Goal: Transaction & Acquisition: Download file/media

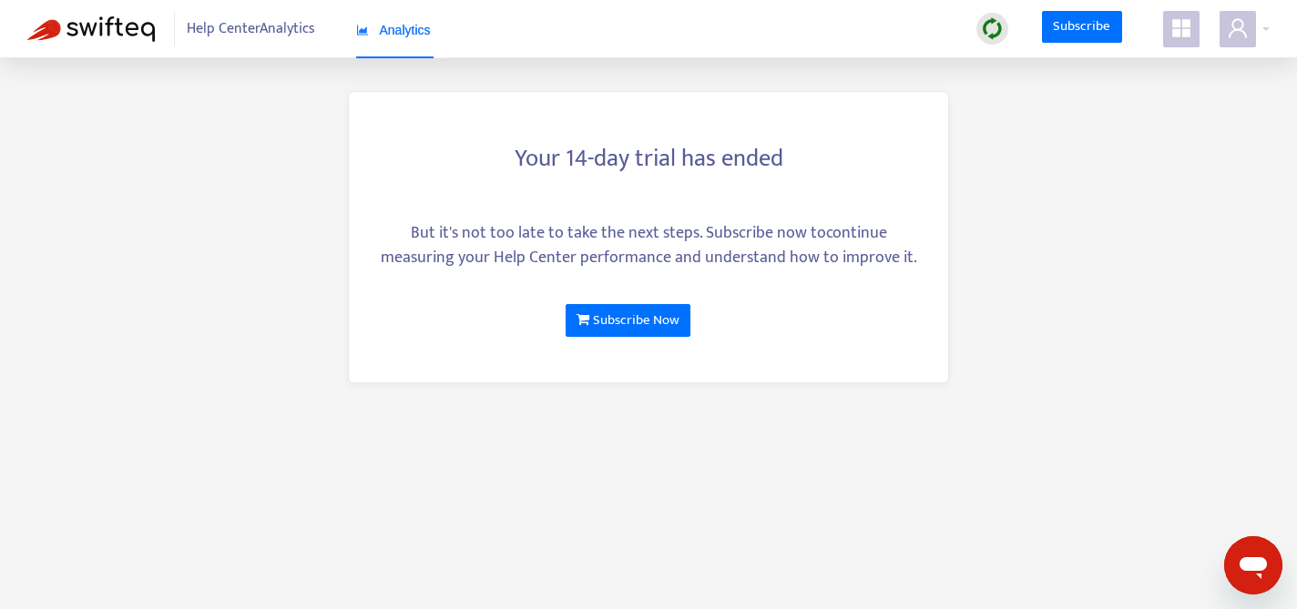
click at [1175, 25] on icon "appstore" at bounding box center [1181, 28] width 18 height 18
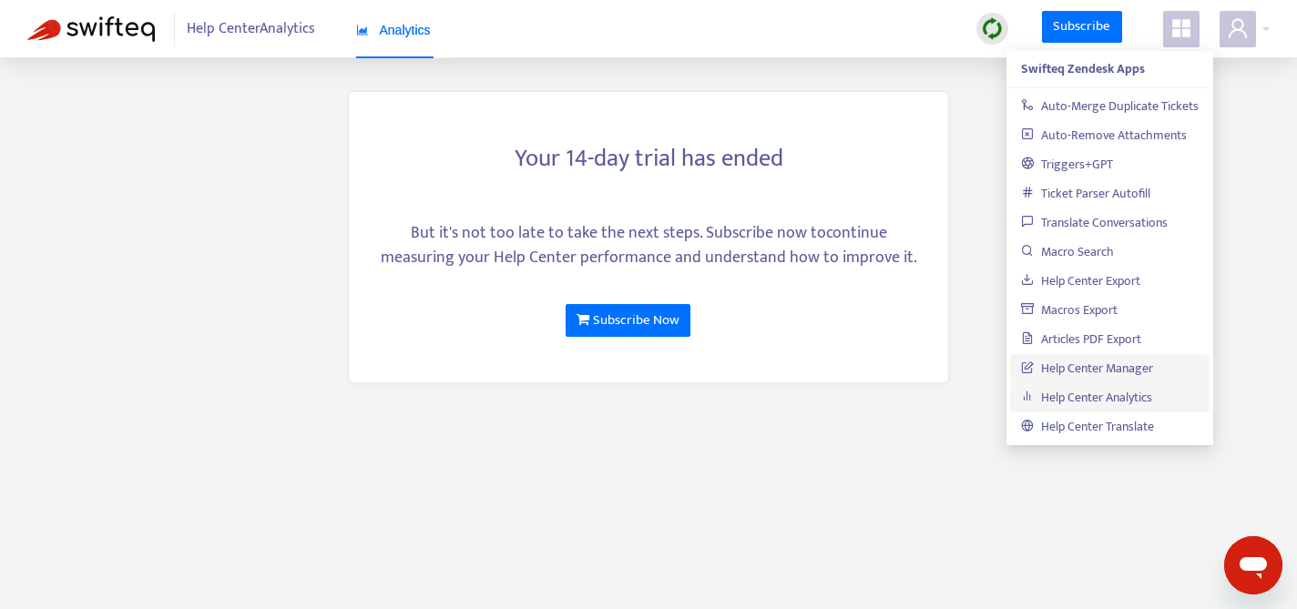
click at [1097, 371] on link "Help Center Manager" at bounding box center [1087, 368] width 132 height 21
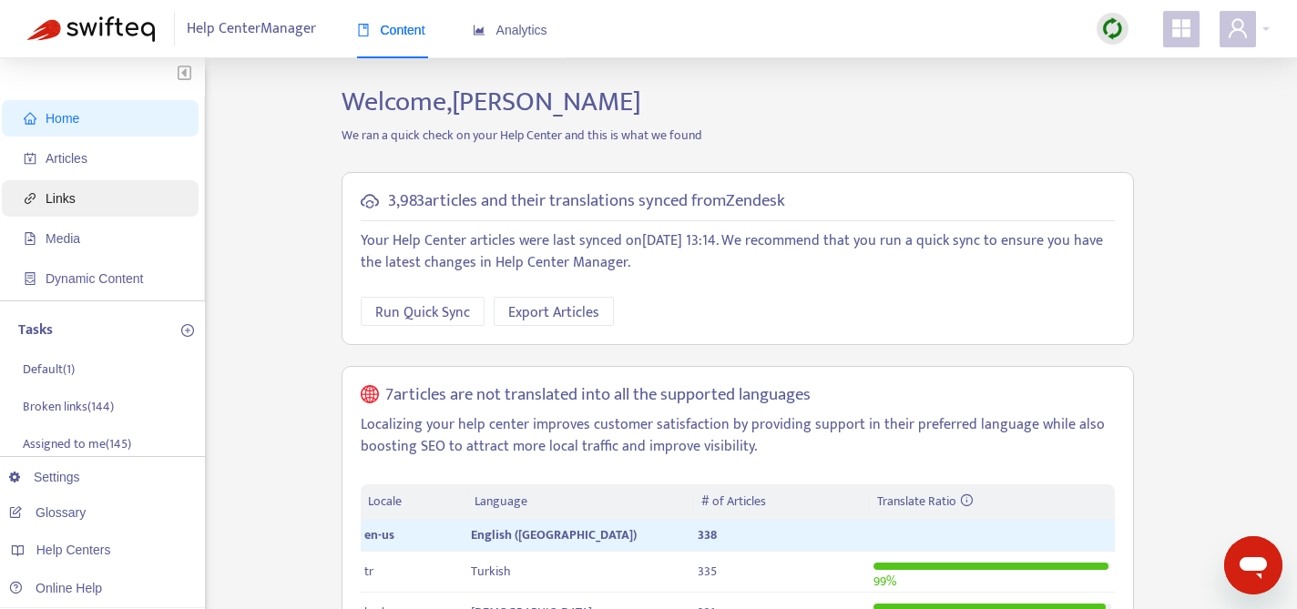
click at [83, 193] on span "Links" at bounding box center [104, 198] width 160 height 36
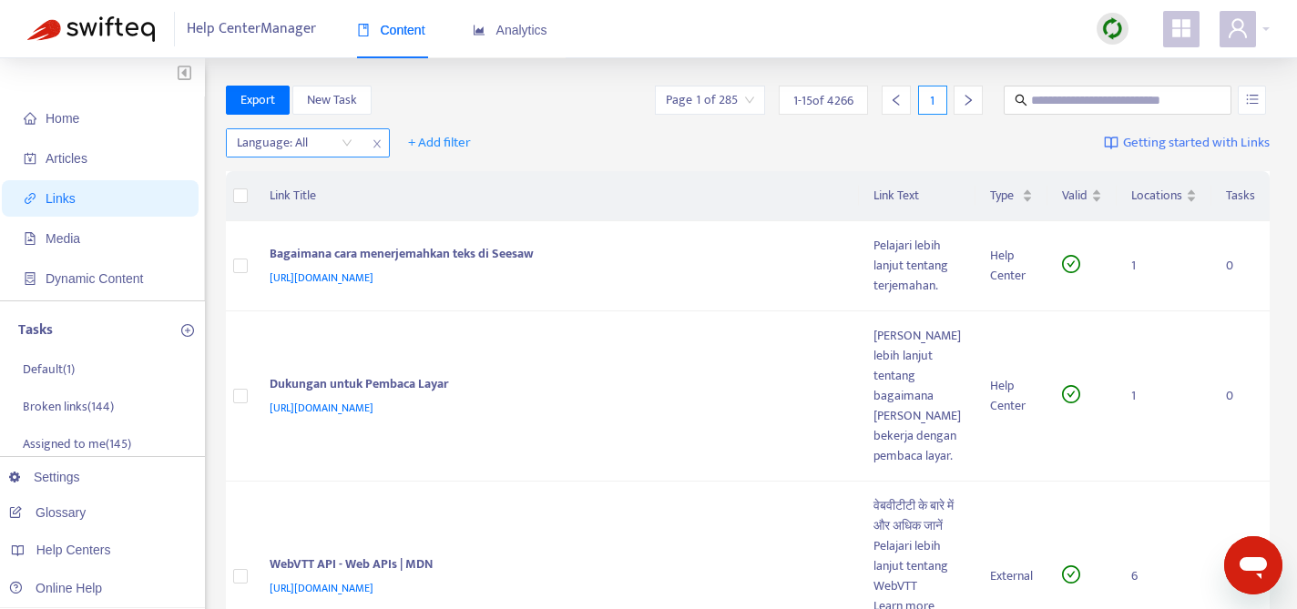
click at [348, 144] on div "Language: All" at bounding box center [295, 142] width 136 height 27
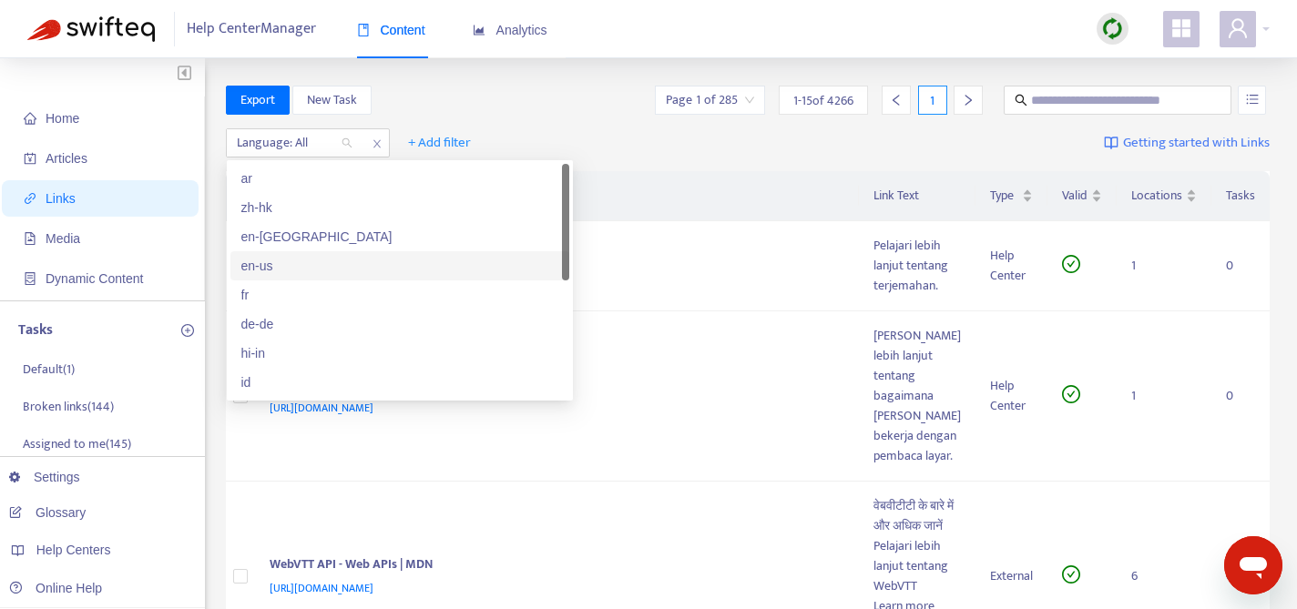
click at [281, 265] on div "en-us" at bounding box center [399, 266] width 317 height 20
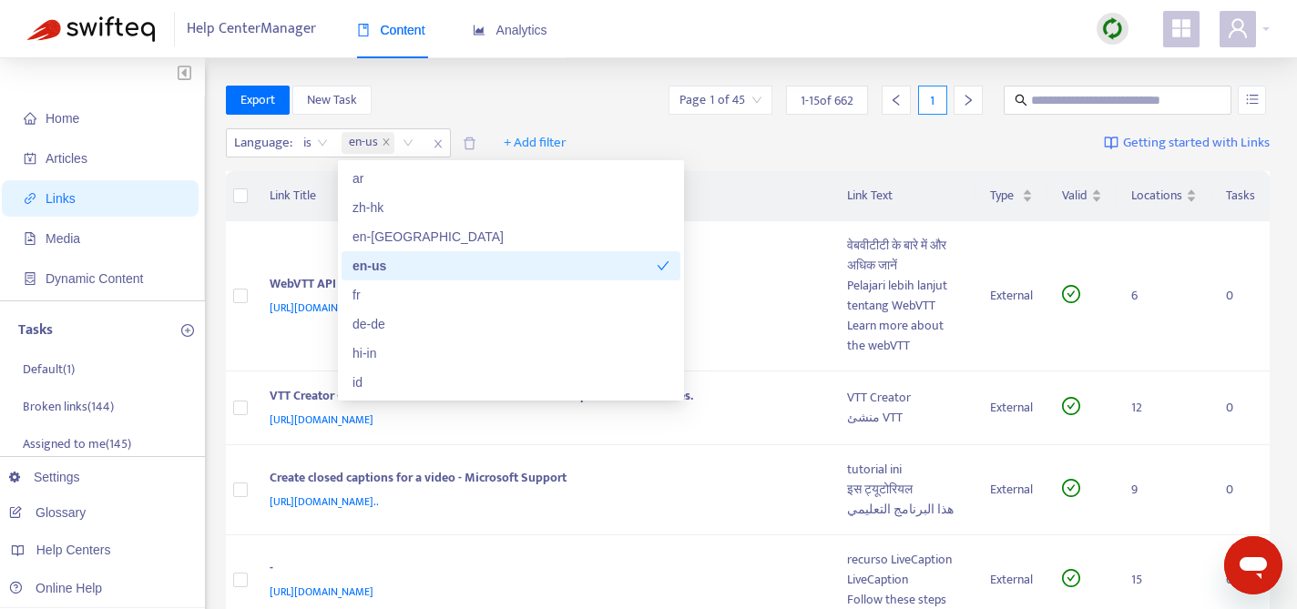
click at [555, 90] on div "Export New Task Page 1 of 45 1 - 15 of 662 1" at bounding box center [748, 100] width 1045 height 29
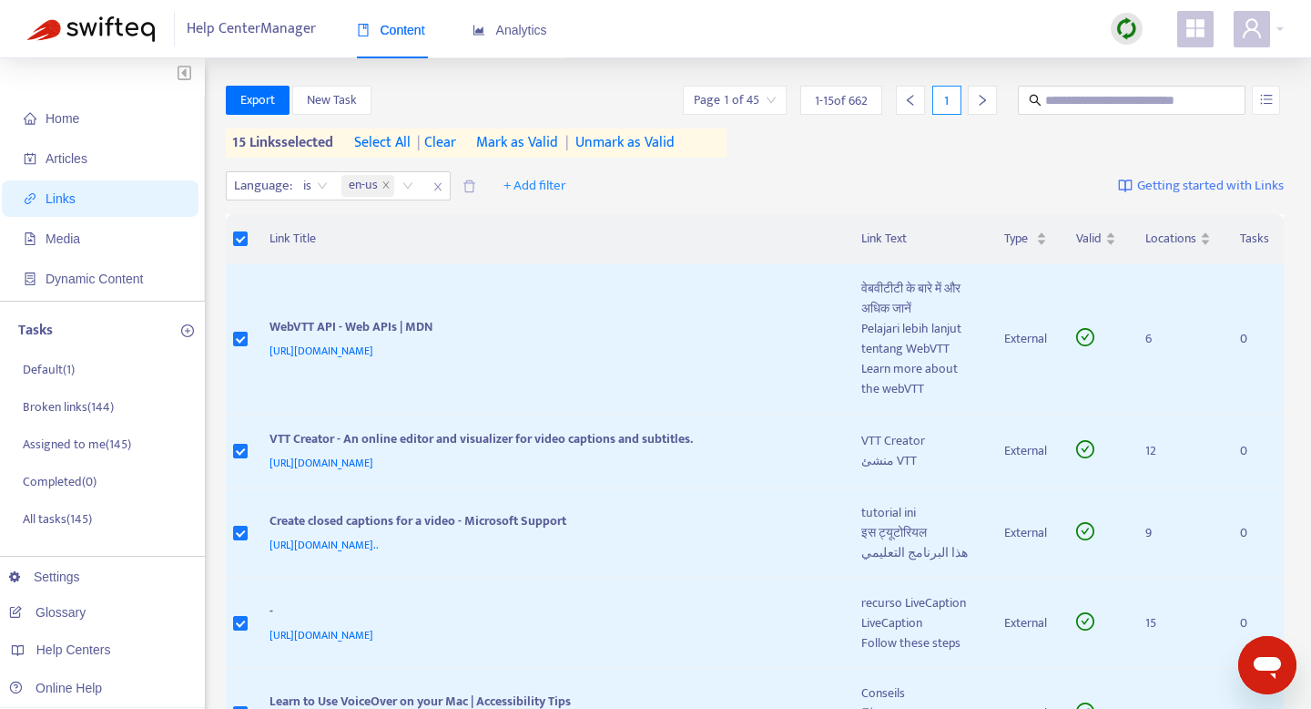
click at [393, 142] on span "select all" at bounding box center [382, 143] width 56 height 22
click at [253, 96] on span "Export" at bounding box center [257, 100] width 35 height 20
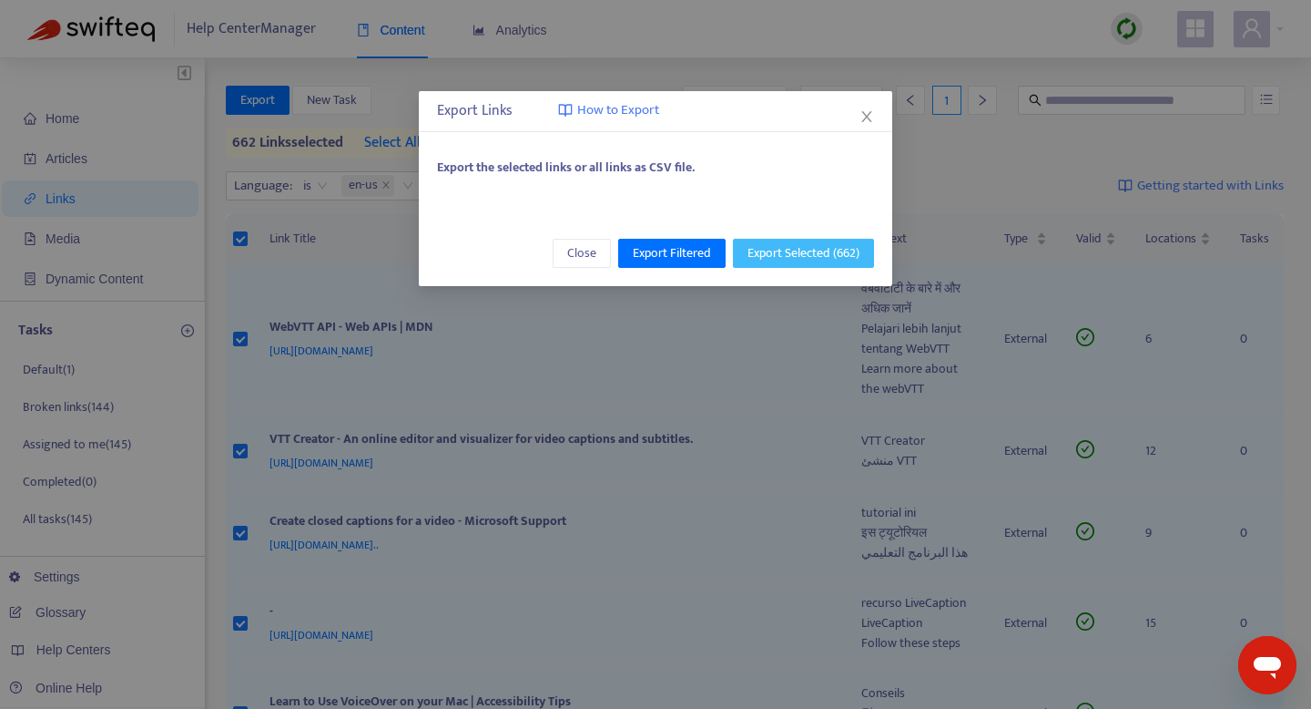
click at [781, 255] on span "Export Selected ( 662 )" at bounding box center [804, 253] width 112 height 20
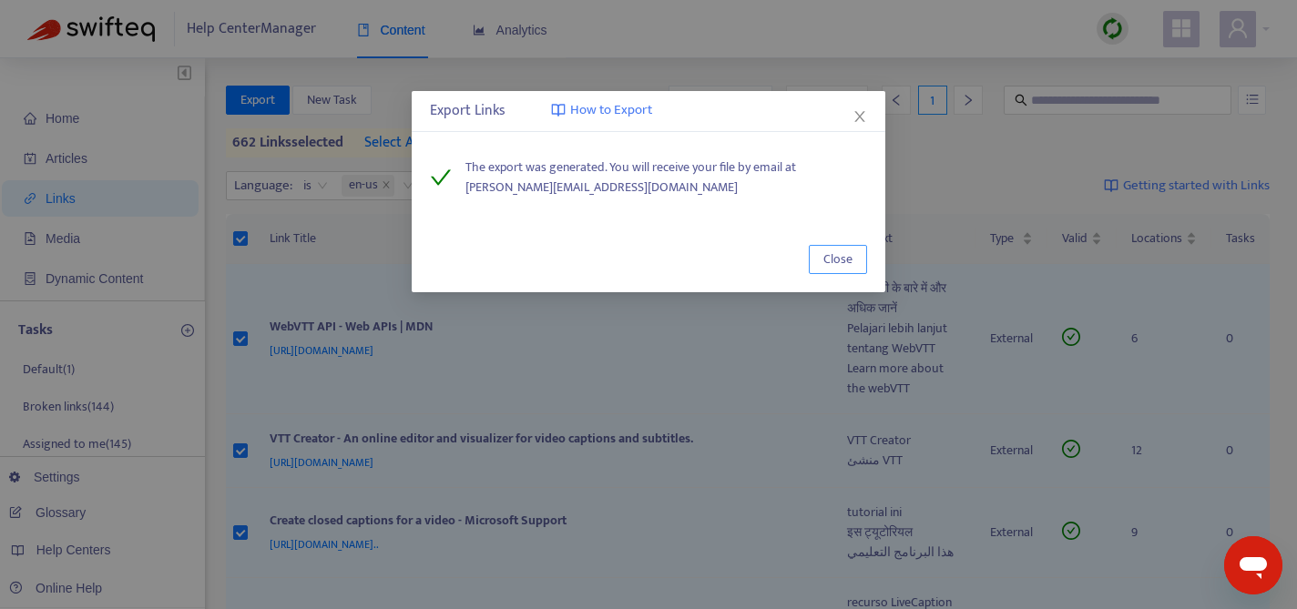
click at [829, 253] on span "Close" at bounding box center [837, 260] width 29 height 20
